Goal: Task Accomplishment & Management: Manage account settings

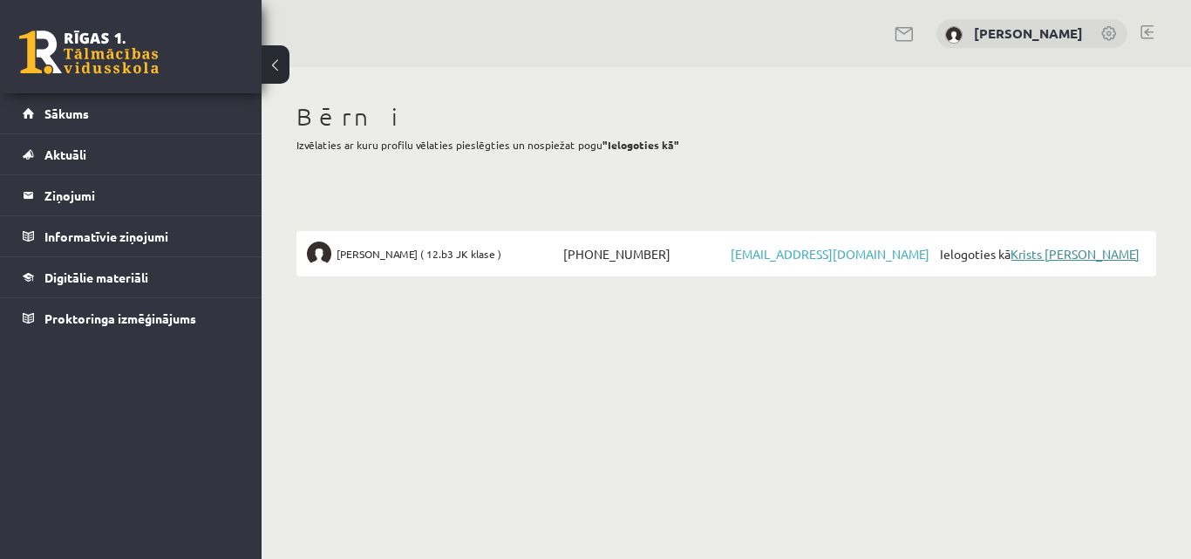
click at [1044, 254] on link "Krists [PERSON_NAME]" at bounding box center [1074, 254] width 129 height 16
click at [1075, 257] on link "Krists [PERSON_NAME]" at bounding box center [1074, 254] width 129 height 16
click at [1148, 31] on link at bounding box center [1146, 32] width 13 height 14
click at [1072, 255] on link "Krists [PERSON_NAME]" at bounding box center [1074, 254] width 129 height 16
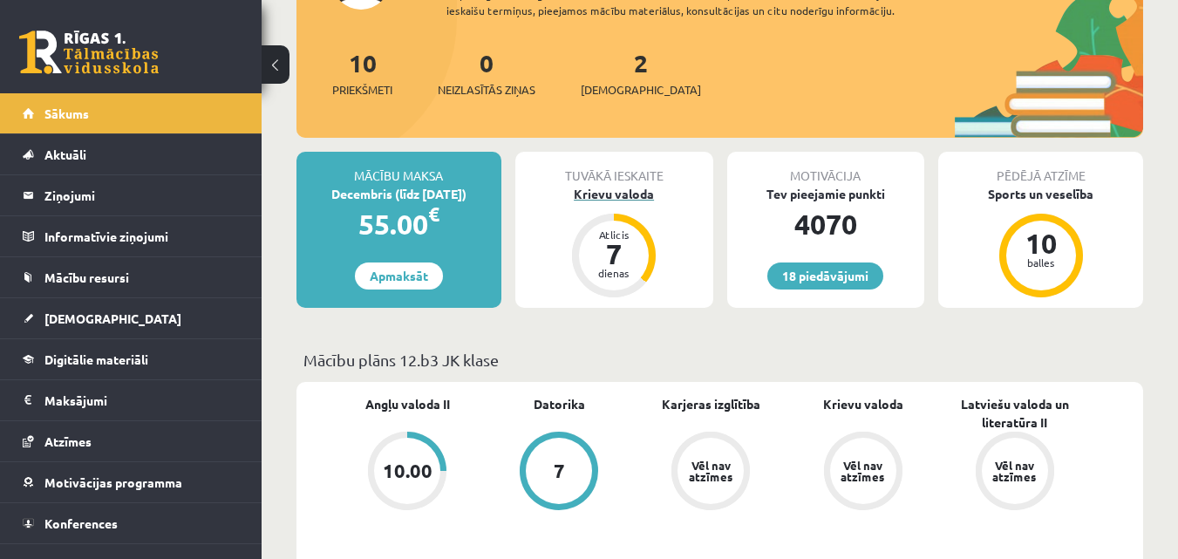
scroll to position [174, 0]
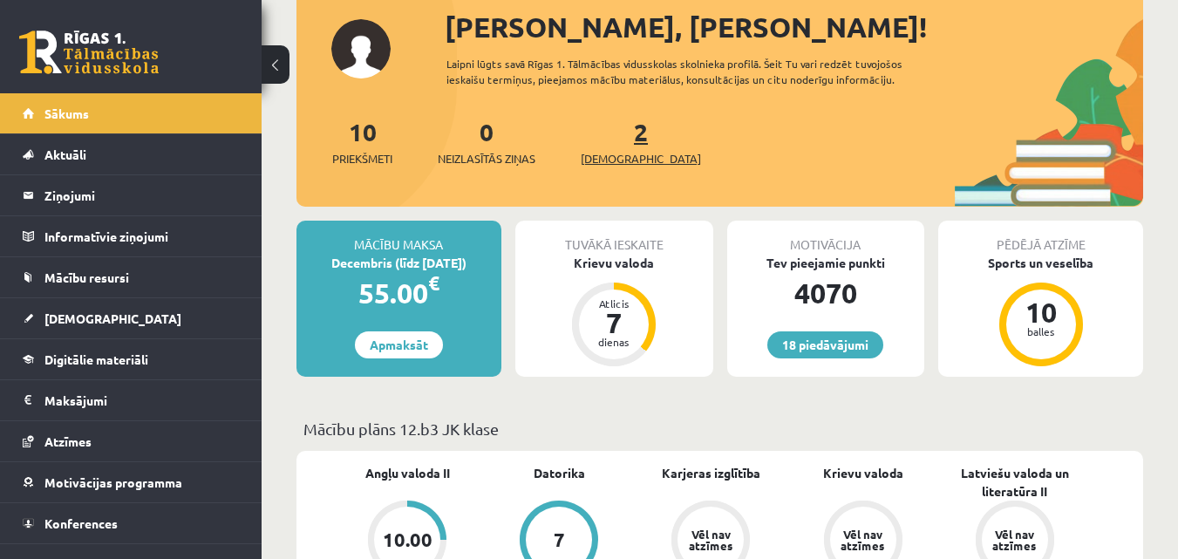
click at [629, 156] on span "Ieskaites" at bounding box center [641, 158] width 120 height 17
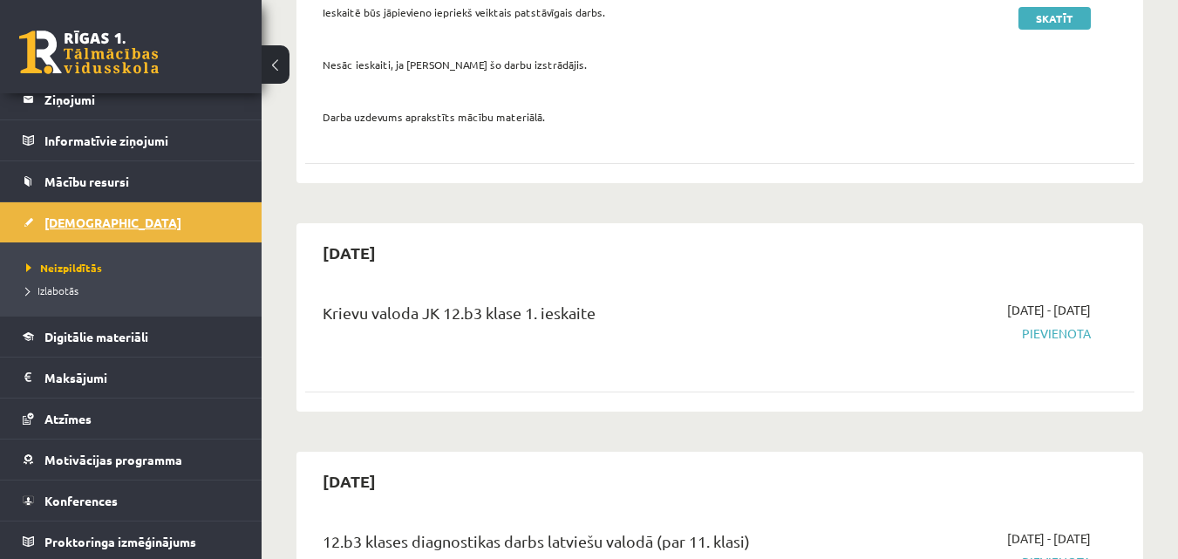
scroll to position [98, 0]
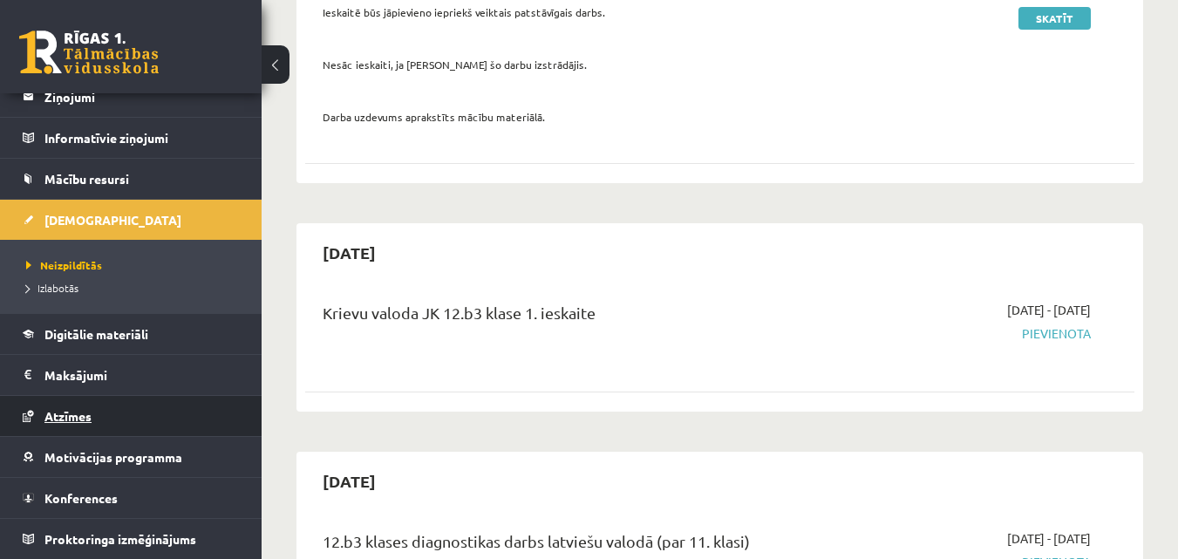
click at [72, 418] on span "Atzīmes" at bounding box center [67, 416] width 47 height 16
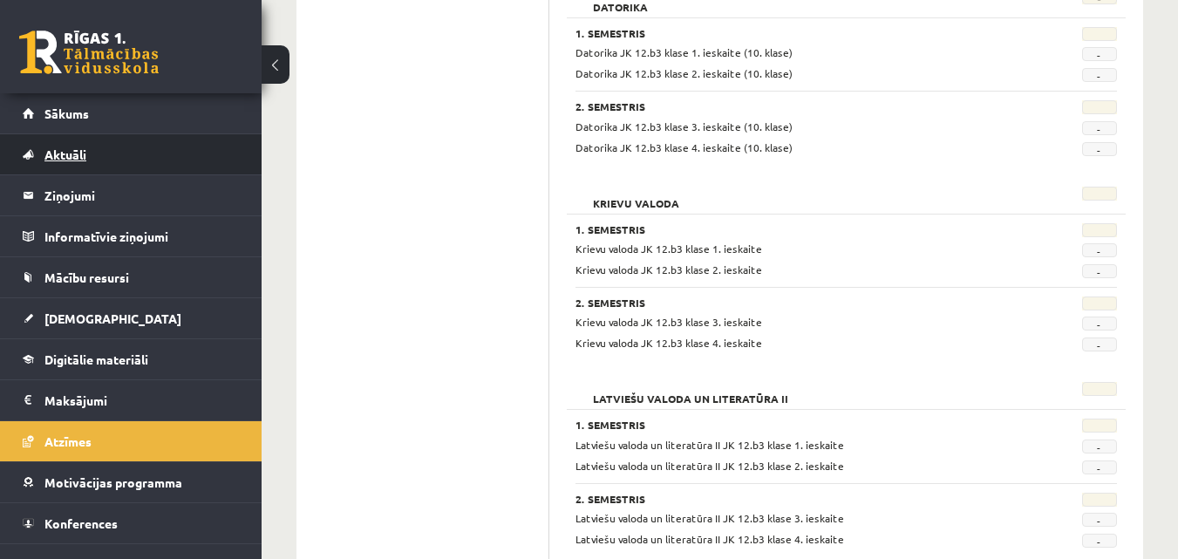
scroll to position [523, 0]
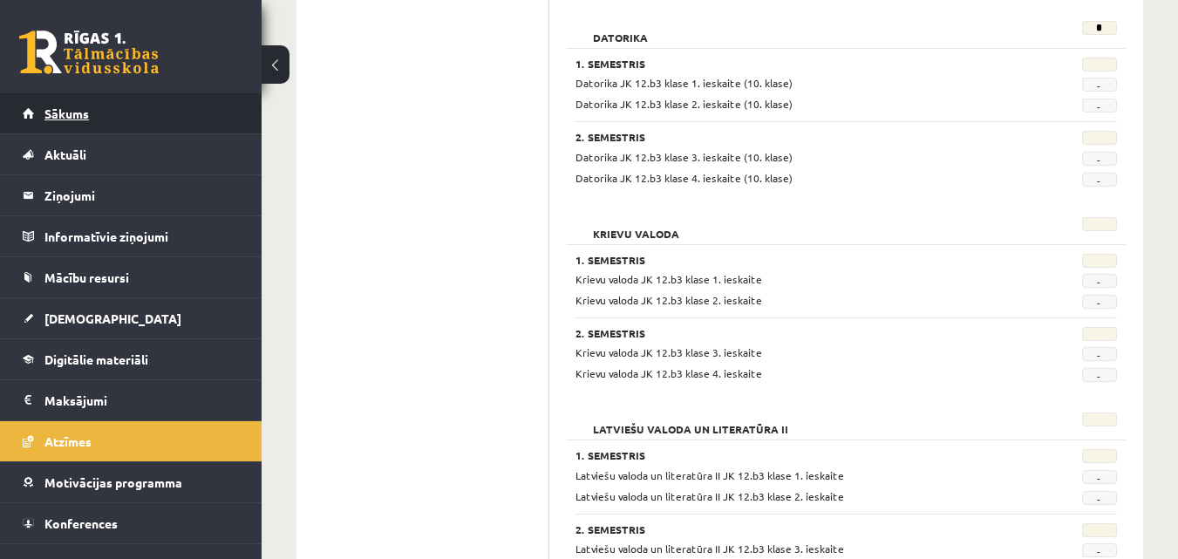
click at [58, 121] on link "Sākums" at bounding box center [131, 113] width 217 height 40
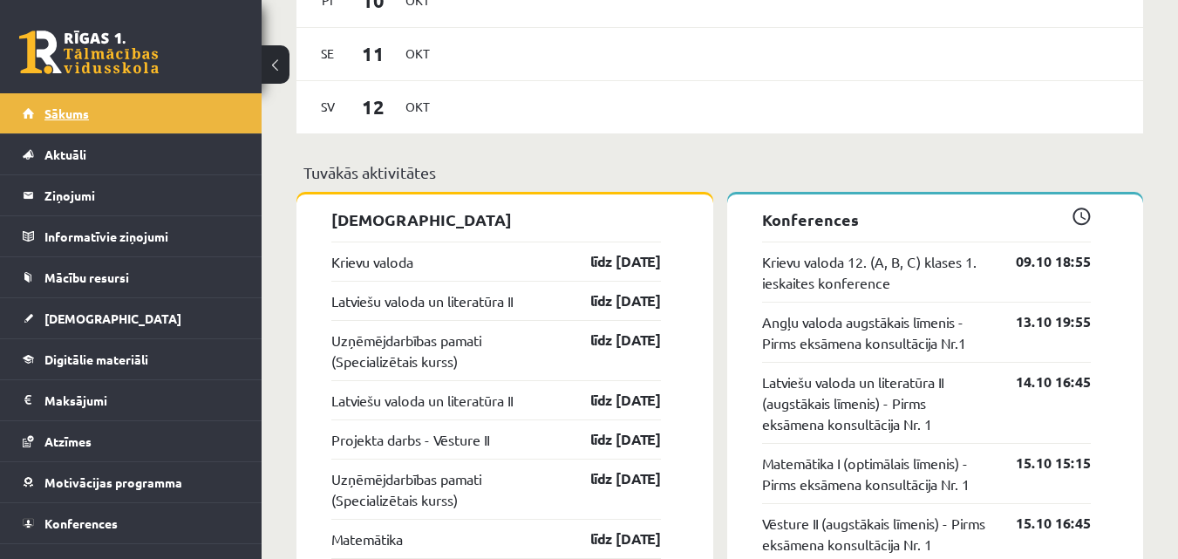
scroll to position [1307, 0]
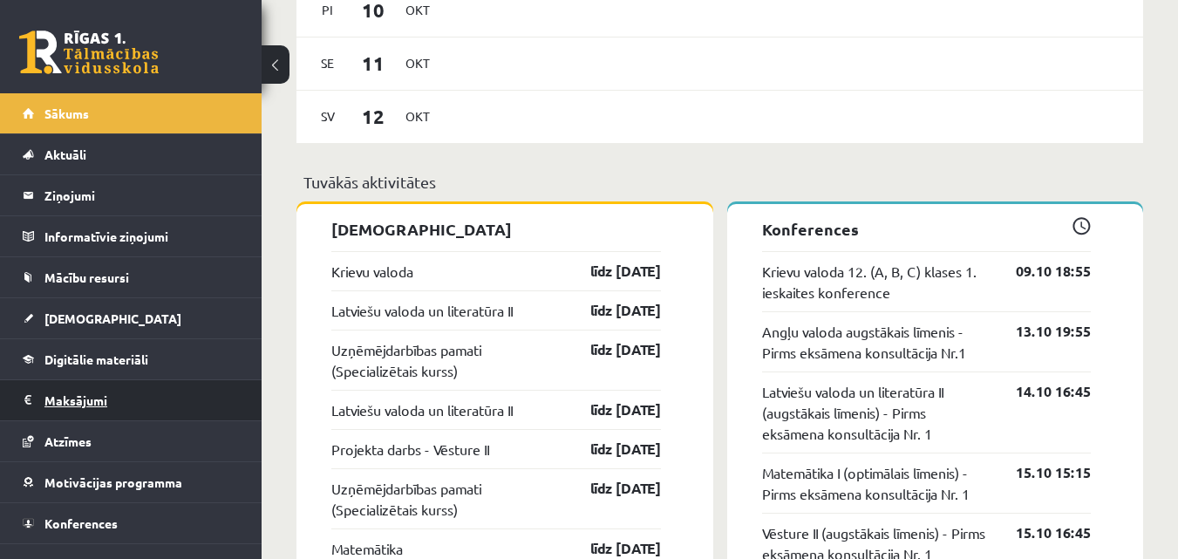
click at [71, 394] on legend "Maksājumi 0" at bounding box center [141, 400] width 195 height 40
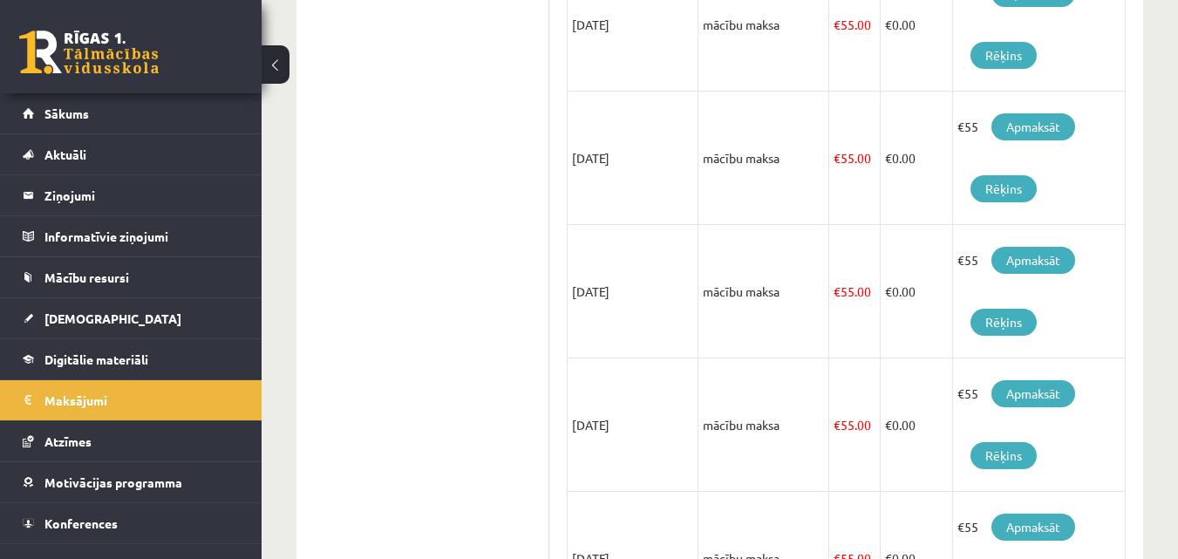
scroll to position [456, 0]
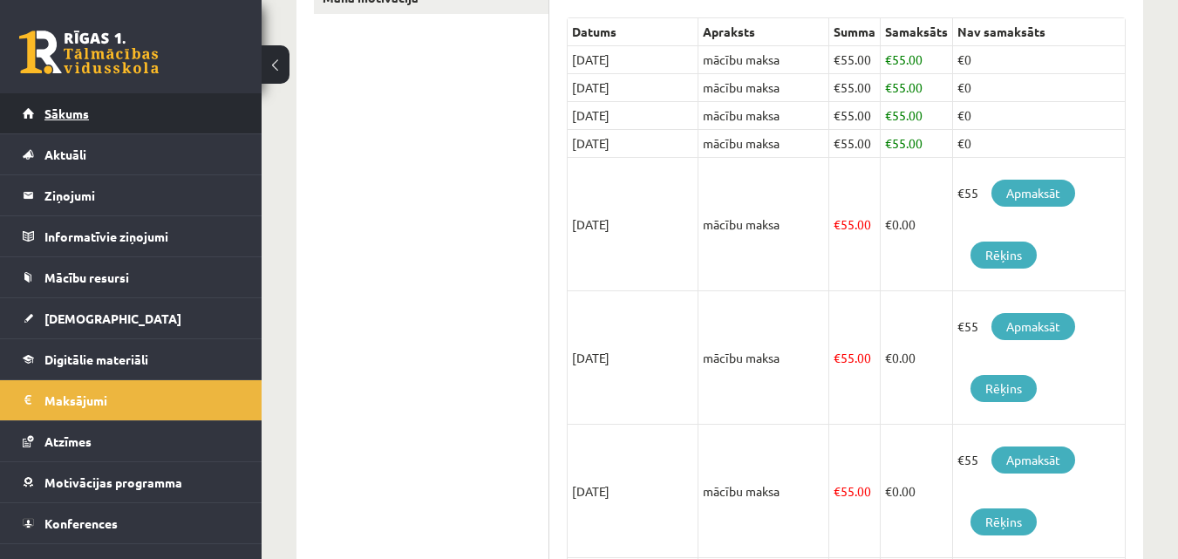
click at [71, 119] on span "Sākums" at bounding box center [66, 113] width 44 height 16
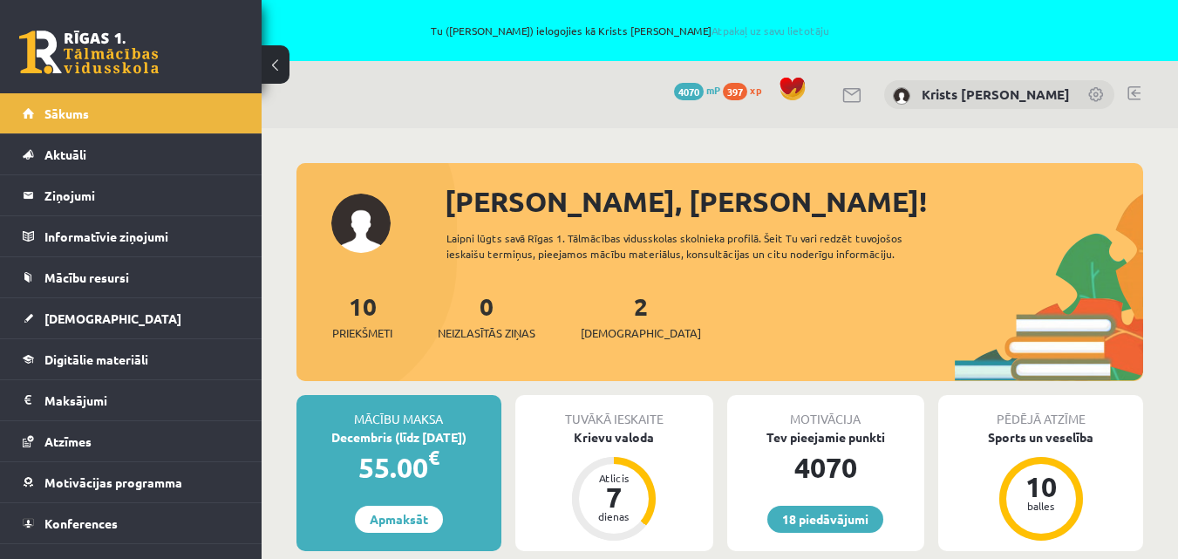
click at [1131, 92] on link at bounding box center [1133, 93] width 13 height 14
click at [754, 28] on link "Atpakaļ uz savu lietotāju" at bounding box center [770, 31] width 118 height 14
